Goal: Task Accomplishment & Management: Use online tool/utility

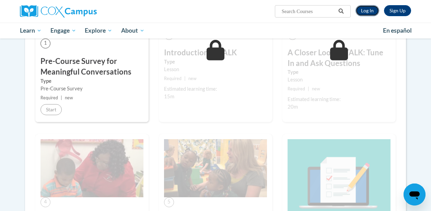
click at [370, 10] on link "Log In" at bounding box center [367, 10] width 24 height 11
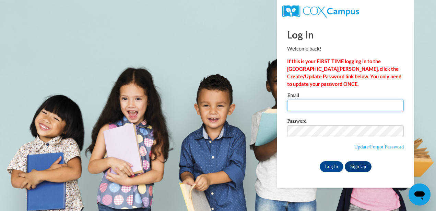
type input "jkirby@lccaa.net"
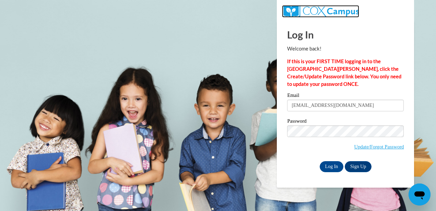
drag, startPoint x: 0, startPoint y: 0, endPoint x: 370, endPoint y: 10, distance: 370.5
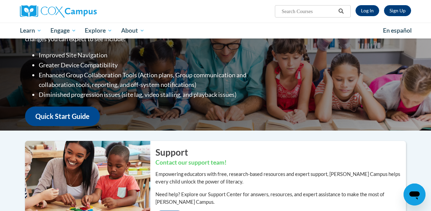
scroll to position [46, 0]
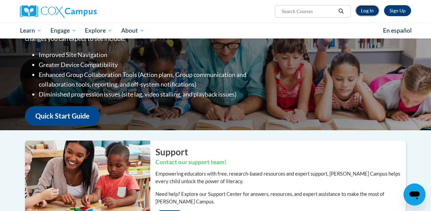
click at [358, 11] on link "Log In" at bounding box center [367, 10] width 24 height 11
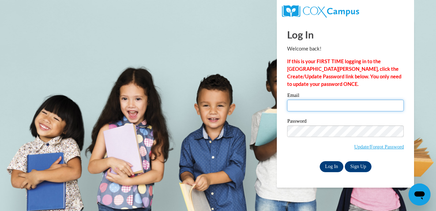
type input "jkirby@lccaa.net"
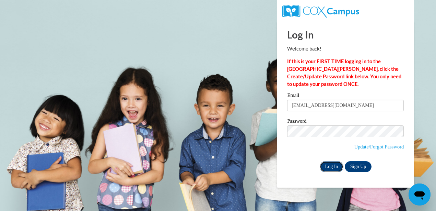
click at [327, 167] on input "Log In" at bounding box center [332, 166] width 24 height 11
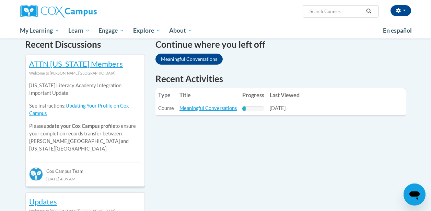
scroll to position [214, 0]
click at [196, 56] on link "Meaningful Conversations" at bounding box center [188, 58] width 67 height 11
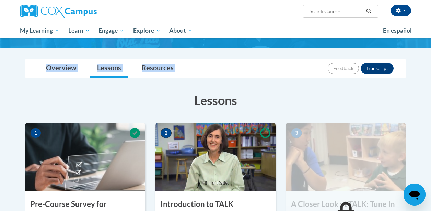
scroll to position [59, 0]
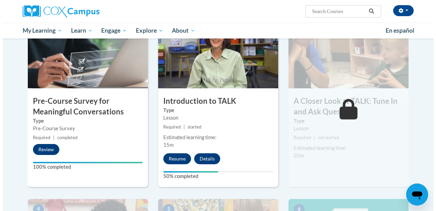
scroll to position [161, 0]
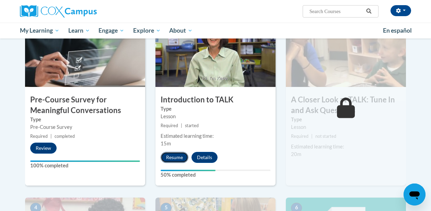
click at [170, 154] on button "Resume" at bounding box center [174, 157] width 28 height 11
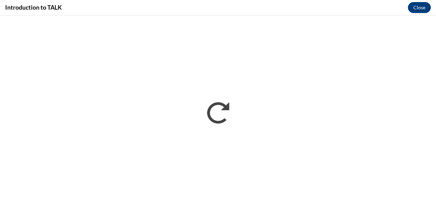
scroll to position [0, 0]
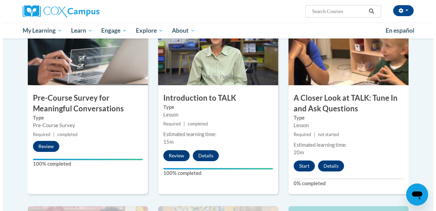
scroll to position [164, 0]
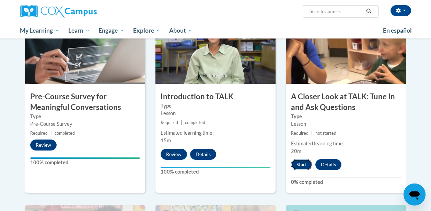
click at [303, 161] on button "Start" at bounding box center [301, 164] width 21 height 11
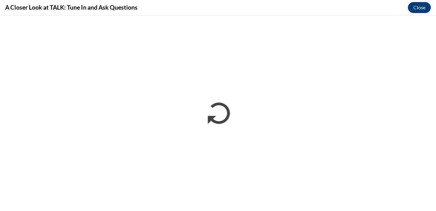
scroll to position [0, 0]
